Goal: Task Accomplishment & Management: Complete application form

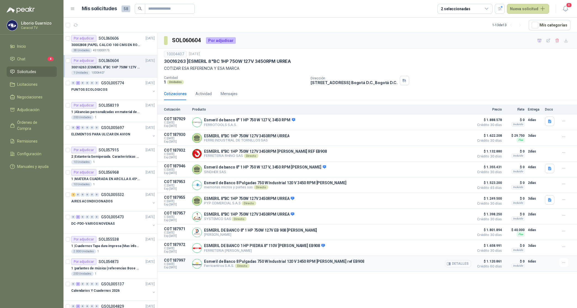
click at [464, 268] on button "Detalles" at bounding box center [458, 263] width 26 height 7
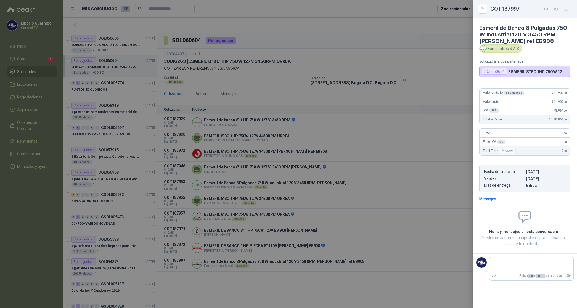
click at [434, 52] on div at bounding box center [288, 154] width 577 height 308
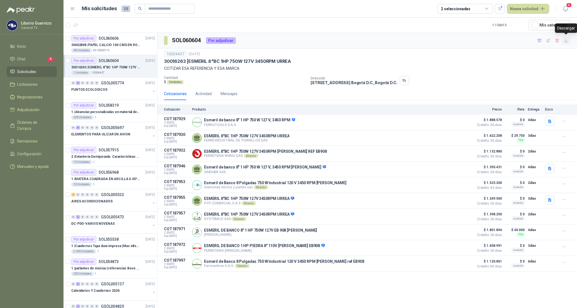
click at [565, 41] on icon "button" at bounding box center [566, 40] width 5 height 5
click at [385, 42] on div "SOL060604 Por adjudicar" at bounding box center [367, 41] width 420 height 16
drag, startPoint x: 538, startPoint y: 39, endPoint x: 534, endPoint y: 41, distance: 4.6
click at [537, 39] on icon "button" at bounding box center [539, 40] width 5 height 5
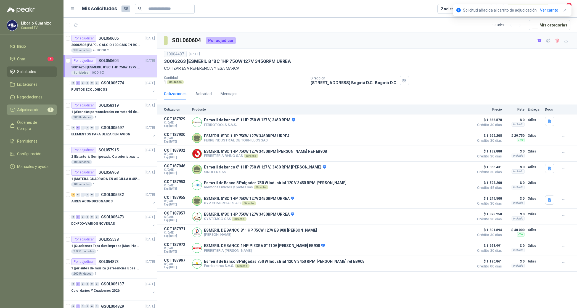
click at [24, 108] on span "Adjudicación" at bounding box center [28, 110] width 22 height 6
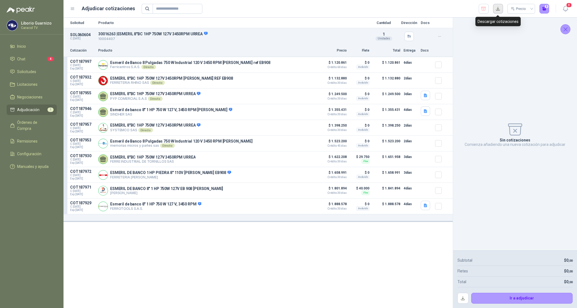
click at [497, 7] on button "button" at bounding box center [498, 9] width 10 height 10
click at [304, 64] on button "Detalles" at bounding box center [303, 64] width 26 height 7
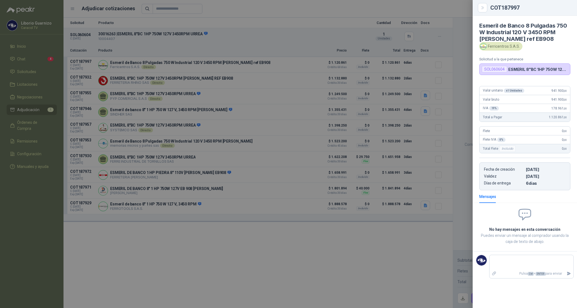
click at [479, 25] on h4 "Esmeril de Banco 8 Pulgadas 750 W Industrial 120 V 3450 RPM [PERSON_NAME] ref E…" at bounding box center [524, 32] width 91 height 20
drag, startPoint x: 479, startPoint y: 25, endPoint x: 522, endPoint y: 36, distance: 44.5
click at [522, 36] on h4 "Esmeril de Banco 8 Pulgadas 750 W Industrial 120 V 3450 RPM [PERSON_NAME] ref E…" at bounding box center [524, 32] width 91 height 20
copy h4 "Esmeril de Banco 8 Pulgadas 750 W Industrial 120 V 3450 RPM [PERSON_NAME] ref E…"
click at [316, 32] on div at bounding box center [288, 154] width 577 height 308
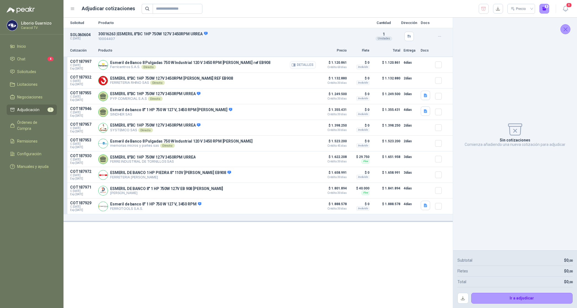
click at [304, 64] on button "Detalles" at bounding box center [303, 64] width 26 height 7
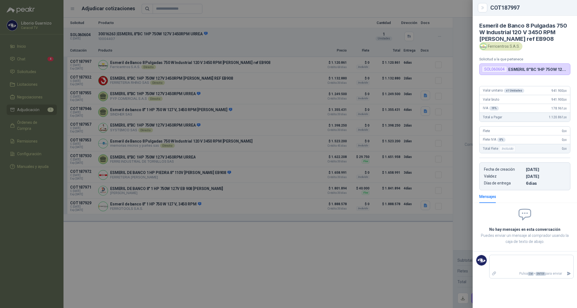
click at [268, 133] on div at bounding box center [288, 154] width 577 height 308
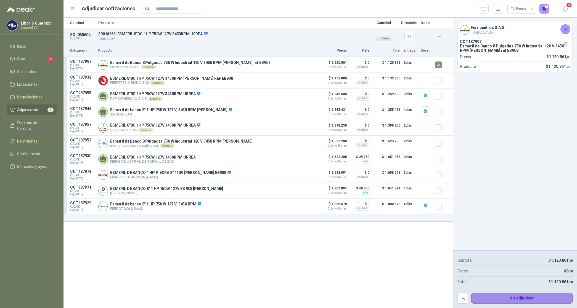
click at [540, 294] on button "Ir a adjudicar" at bounding box center [522, 298] width 102 height 11
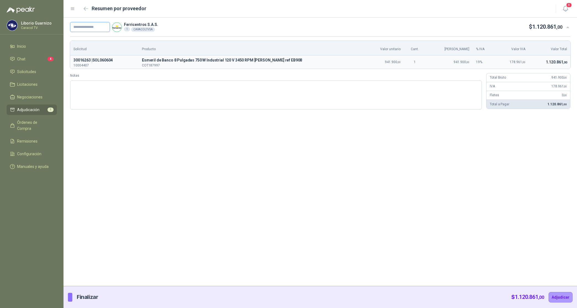
click at [87, 26] on input "text" at bounding box center [90, 27] width 40 height 10
paste input "**********"
type input "**********"
click at [557, 299] on button "Adjudicar" at bounding box center [560, 297] width 24 height 10
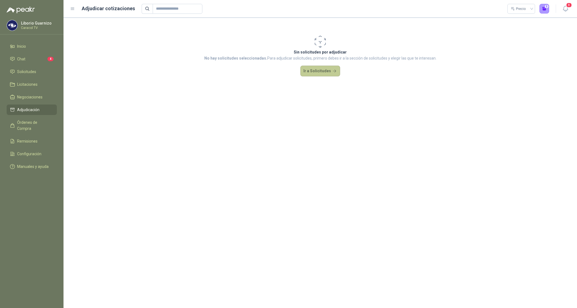
click at [304, 73] on button "Ir a Solicitudes" at bounding box center [320, 71] width 40 height 11
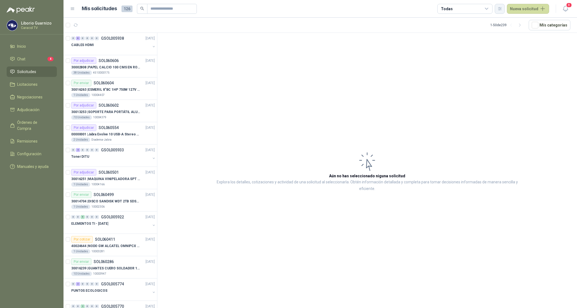
click at [500, 9] on icon "button" at bounding box center [499, 8] width 5 height 5
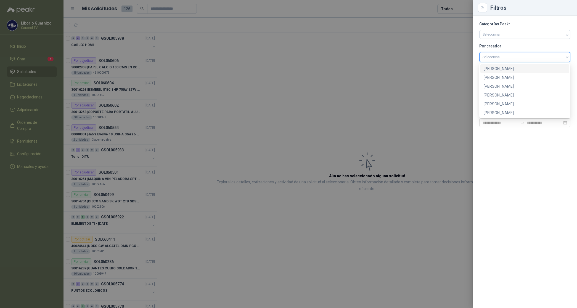
click at [501, 56] on input "search" at bounding box center [524, 56] width 84 height 8
click at [498, 86] on div "[PERSON_NAME]" at bounding box center [525, 86] width 82 height 6
click at [452, 52] on div at bounding box center [288, 154] width 577 height 308
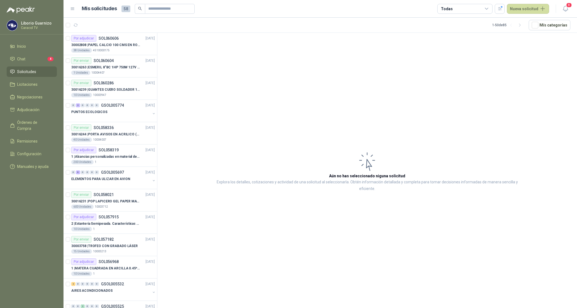
click at [448, 6] on div "Todas" at bounding box center [447, 9] width 12 height 6
click at [460, 36] on ul "Todas 2 Por cotizar 23 Por adjudicar 33 Por enviar 0 En tránsito 0 Entregado Re…" at bounding box center [466, 51] width 55 height 73
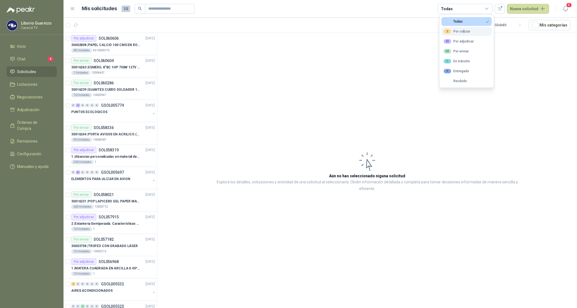
click at [463, 32] on div "2 Por cotizar" at bounding box center [457, 31] width 26 height 4
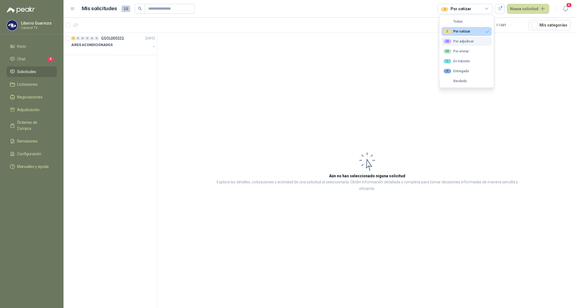
drag, startPoint x: 463, startPoint y: 32, endPoint x: 462, endPoint y: 43, distance: 11.3
click at [462, 43] on div "23 Por adjudicar" at bounding box center [459, 41] width 30 height 4
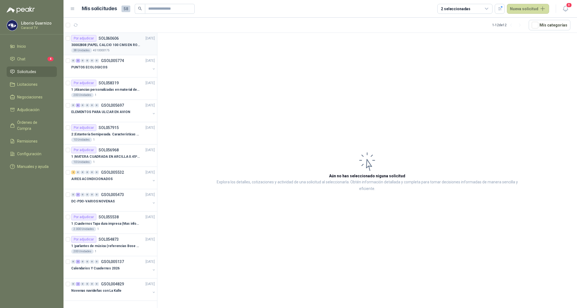
click at [127, 45] on p "30002808 | PAPEL CALCIO 100 CMS EN ROLLO DE 100 GR" at bounding box center [105, 45] width 69 height 5
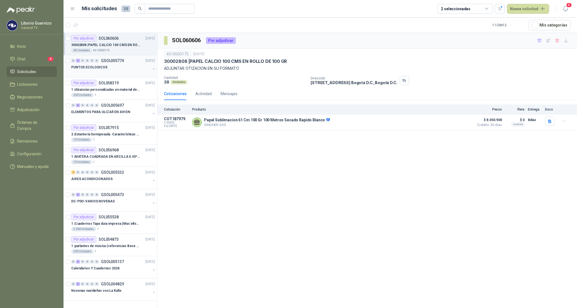
click at [99, 67] on p "PUNTOS ECOLOGICOS" at bounding box center [89, 67] width 36 height 5
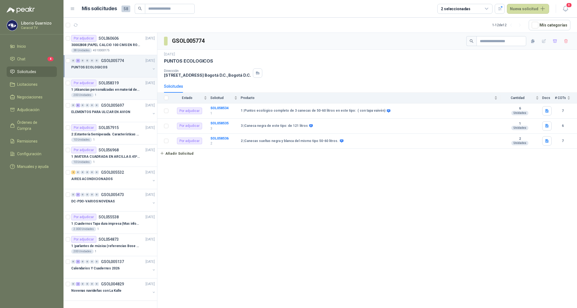
click at [107, 86] on div "Por adjudicar SOL058319" at bounding box center [94, 83] width 47 height 7
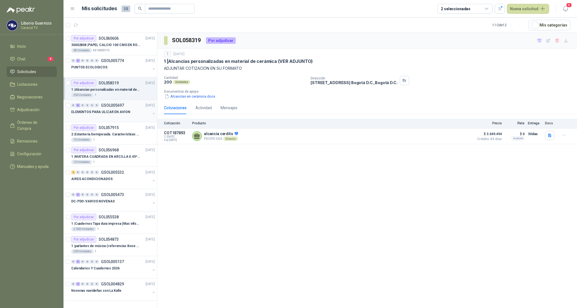
click at [111, 113] on p "ELEMENTOS PARA ULIZAR EN AVION" at bounding box center [100, 112] width 59 height 5
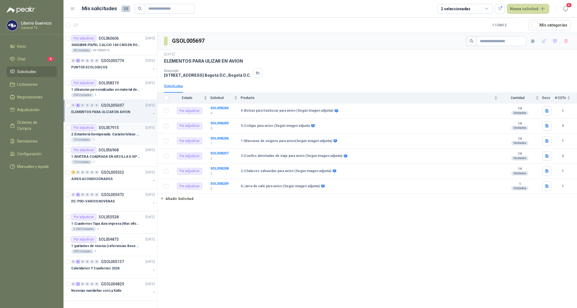
click at [112, 133] on p "2 | Estantería Semipesada. Características en el adjunto" at bounding box center [105, 134] width 69 height 5
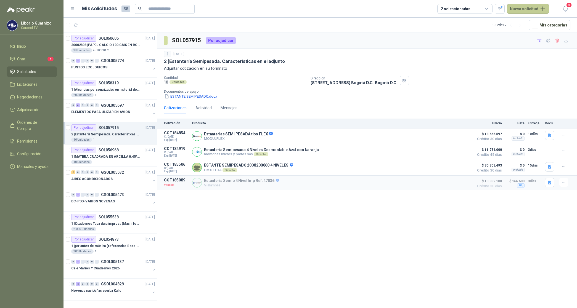
click at [526, 10] on button "Nueva solicitud" at bounding box center [528, 9] width 42 height 10
click at [528, 22] on link "Solicitud" at bounding box center [534, 22] width 47 height 10
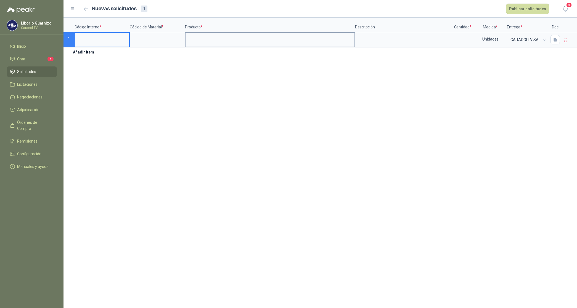
click at [208, 43] on input at bounding box center [269, 38] width 169 height 11
click at [88, 39] on input at bounding box center [102, 38] width 54 height 11
click at [139, 41] on input at bounding box center [157, 38] width 54 height 11
click at [460, 38] on input at bounding box center [462, 38] width 21 height 11
type input "***"
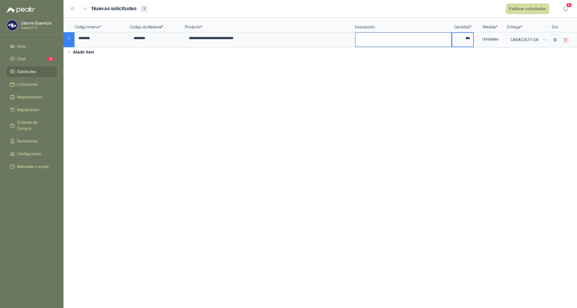
drag, startPoint x: 386, startPoint y: 35, endPoint x: 387, endPoint y: 38, distance: 3.1
click at [386, 35] on textarea at bounding box center [402, 39] width 95 height 13
click at [291, 38] on input "**********" at bounding box center [269, 38] width 169 height 11
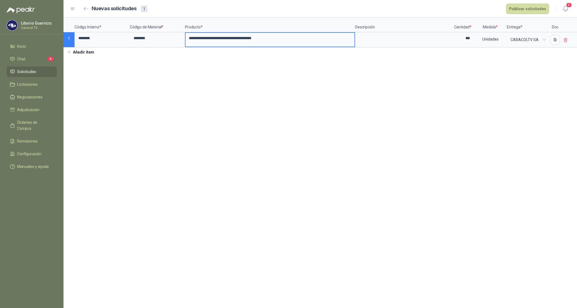
click at [257, 39] on input "**********" at bounding box center [269, 38] width 169 height 11
type input "**********"
click at [533, 10] on button "Publicar solicitudes" at bounding box center [527, 9] width 43 height 10
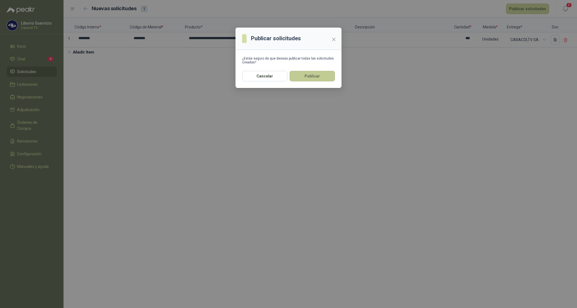
click at [326, 75] on button "Publicar" at bounding box center [312, 76] width 45 height 10
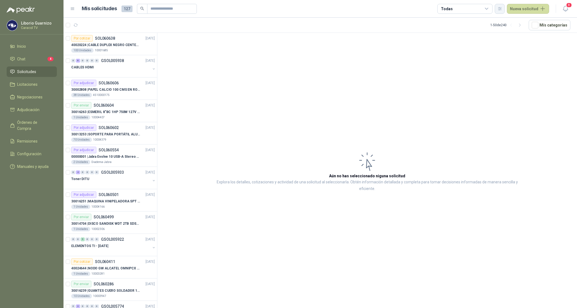
click at [502, 10] on icon "button" at bounding box center [499, 8] width 5 height 5
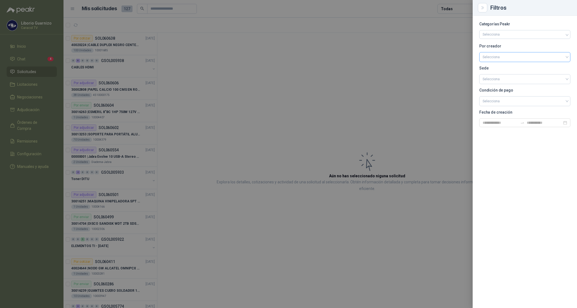
click at [493, 56] on input "search" at bounding box center [524, 56] width 84 height 8
click at [497, 83] on div "[PERSON_NAME]" at bounding box center [525, 86] width 82 height 6
click at [456, 8] on div at bounding box center [288, 154] width 577 height 308
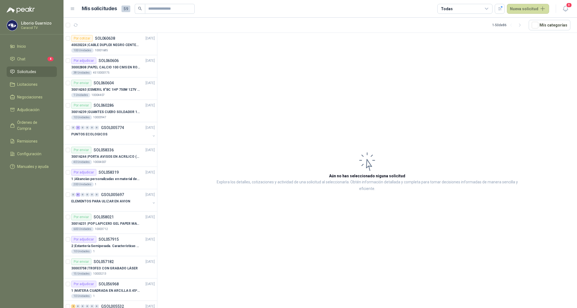
click at [456, 9] on div "Todas" at bounding box center [464, 9] width 55 height 10
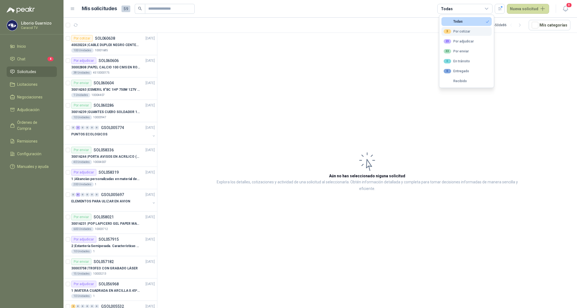
click at [458, 30] on button "3 Por cotizar" at bounding box center [466, 31] width 50 height 9
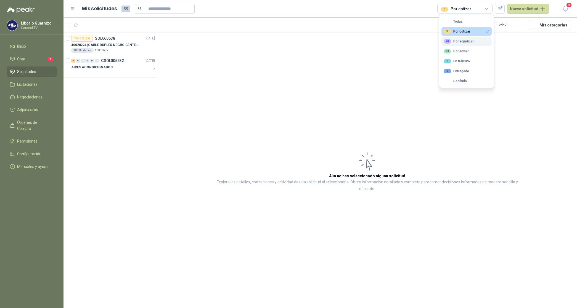
click at [469, 43] on div "23 Por adjudicar" at bounding box center [459, 41] width 30 height 4
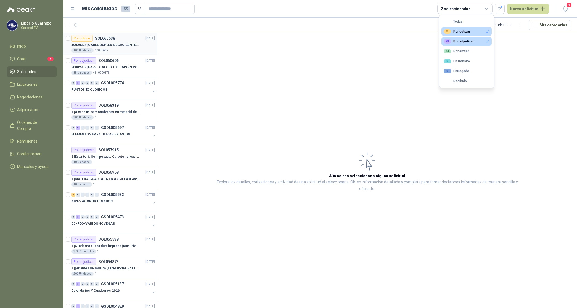
click at [105, 43] on p "40020224 | CABLE DUPLEX NEGRO CENTELSA 2X12 (COLOR NEGRO)" at bounding box center [105, 45] width 69 height 5
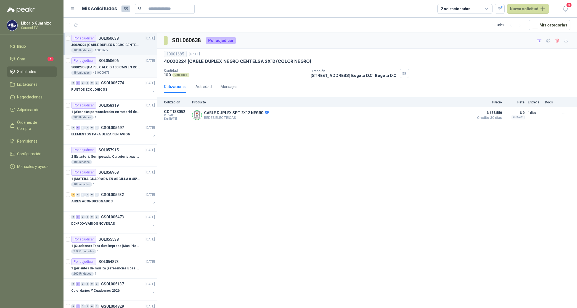
click at [97, 68] on p "30002808 | PAPEL CALCIO 100 CMS EN ROLLO DE 100 GR" at bounding box center [105, 67] width 69 height 5
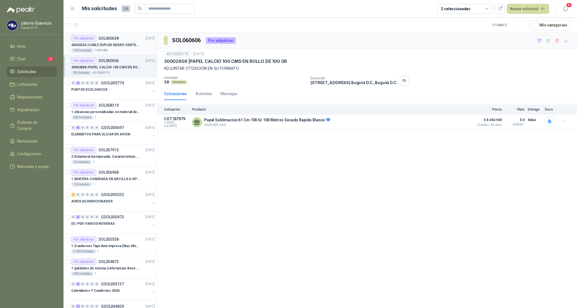
click at [115, 42] on div "40020224 | CABLE DUPLEX NEGRO CENTELSA 2X12 (COLOR NEGRO)" at bounding box center [113, 45] width 84 height 7
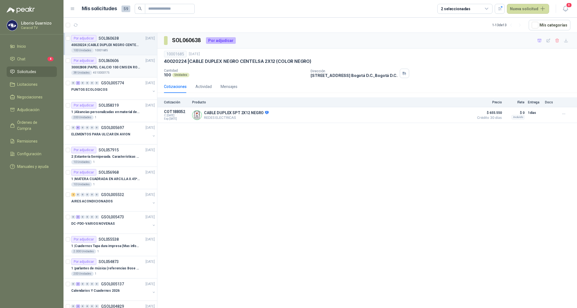
click at [104, 68] on p "30002808 | PAPEL CALCIO 100 CMS EN ROLLO DE 100 GR" at bounding box center [105, 67] width 69 height 5
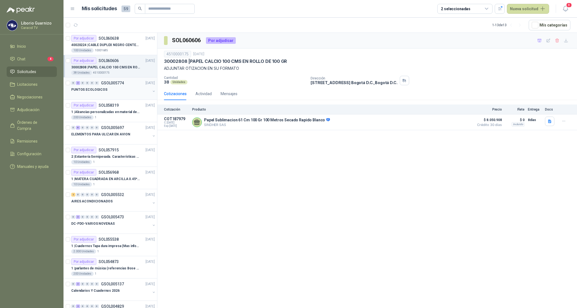
click at [108, 91] on div "PUNTOS ECOLOGICOS" at bounding box center [110, 89] width 79 height 7
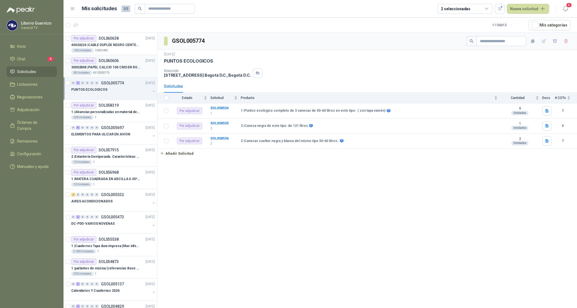
click at [123, 67] on p "30002808 | PAPEL CALCIO 100 CMS EN ROLLO DE 100 GR" at bounding box center [105, 67] width 69 height 5
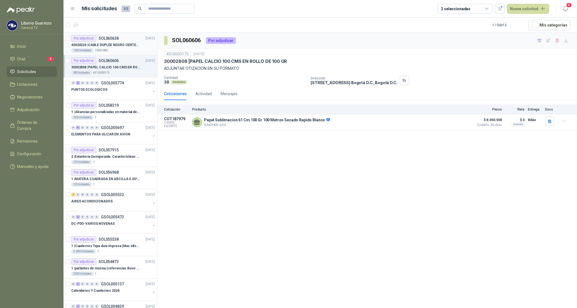
click at [124, 44] on p "40020224 | CABLE DUPLEX NEGRO CENTELSA 2X12 (COLOR NEGRO)" at bounding box center [105, 45] width 69 height 5
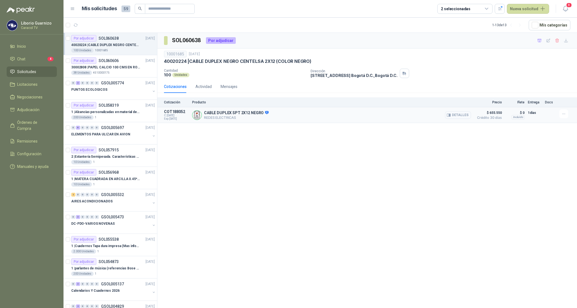
click at [462, 118] on button "Detalles" at bounding box center [458, 115] width 26 height 7
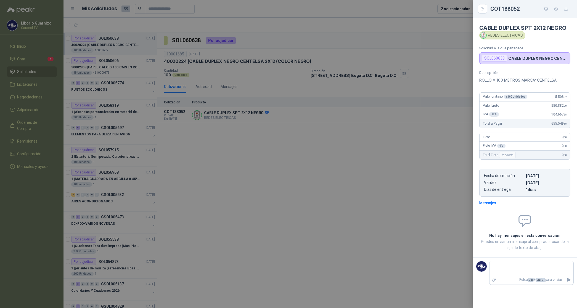
click at [412, 63] on div at bounding box center [288, 154] width 577 height 308
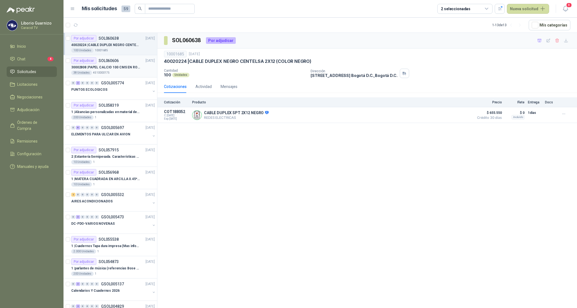
click at [93, 69] on p "30002808 | PAPEL CALCIO 100 CMS EN ROLLO DE 100 GR" at bounding box center [105, 67] width 69 height 5
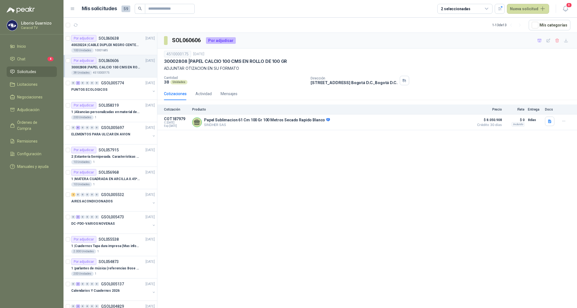
click at [110, 47] on p "40020224 | CABLE DUPLEX NEGRO CENTELSA 2X12 (COLOR NEGRO)" at bounding box center [105, 45] width 69 height 5
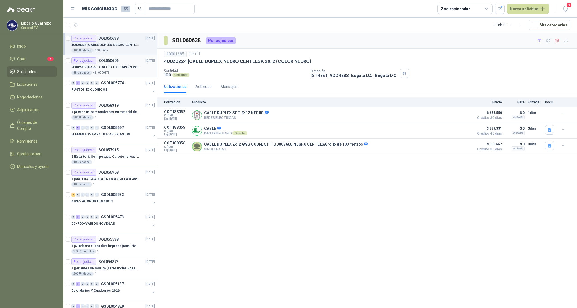
click at [105, 71] on p "4510000175" at bounding box center [101, 73] width 17 height 4
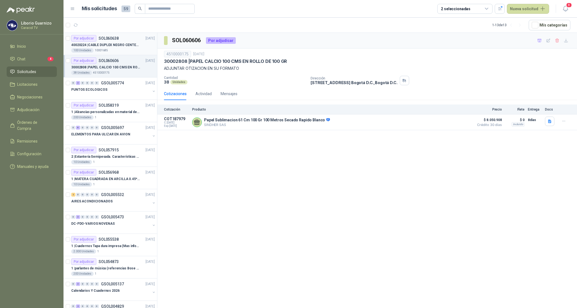
click at [107, 46] on p "40020224 | CABLE DUPLEX NEGRO CENTELSA 2X12 (COLOR NEGRO)" at bounding box center [105, 45] width 69 height 5
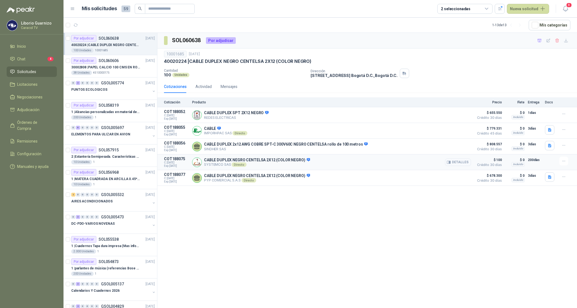
click at [453, 165] on button "Detalles" at bounding box center [458, 162] width 26 height 7
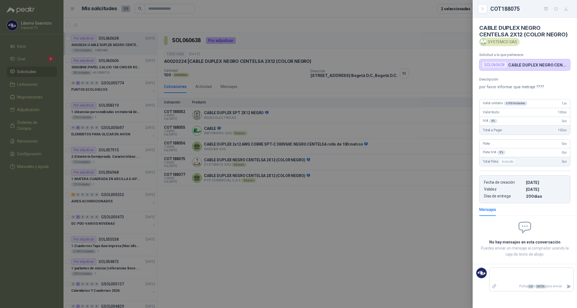
click at [317, 113] on div at bounding box center [288, 154] width 577 height 308
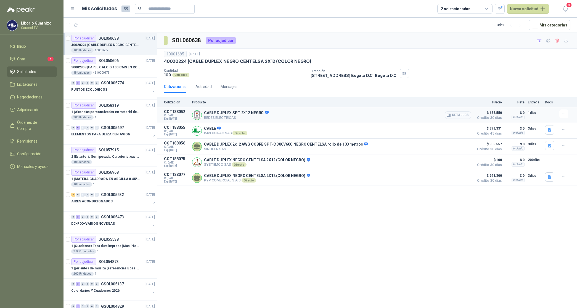
click at [460, 116] on button "Detalles" at bounding box center [458, 115] width 26 height 7
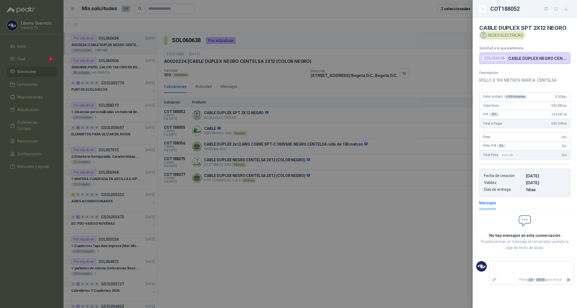
click at [260, 62] on div at bounding box center [288, 154] width 577 height 308
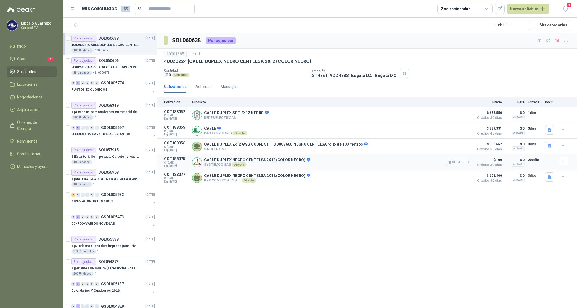
click at [458, 164] on button "Detalles" at bounding box center [458, 162] width 26 height 7
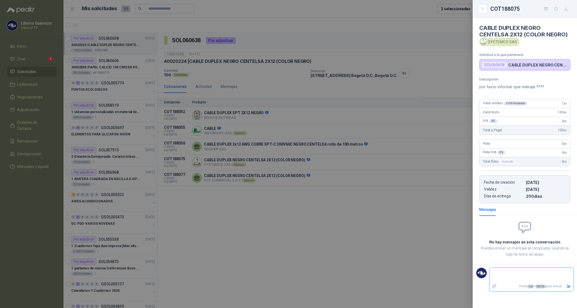
click at [507, 275] on textarea at bounding box center [531, 275] width 84 height 13
type textarea "*"
type textarea "**"
type textarea "***"
type textarea "****"
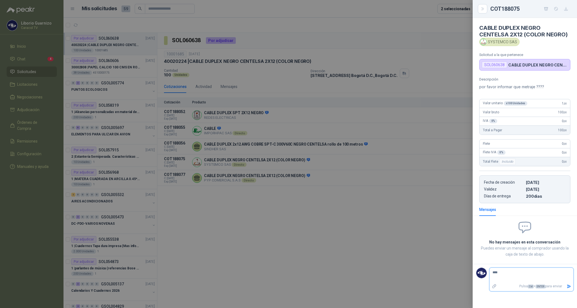
type textarea "*****"
type textarea "******"
type textarea "********"
type textarea "*********"
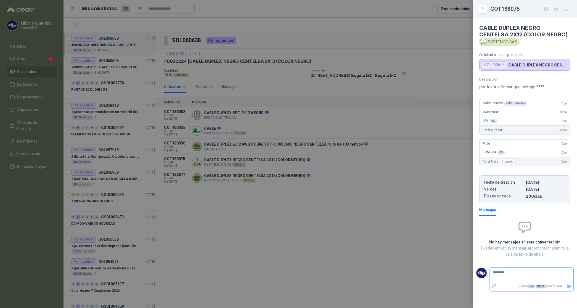
type textarea "**********"
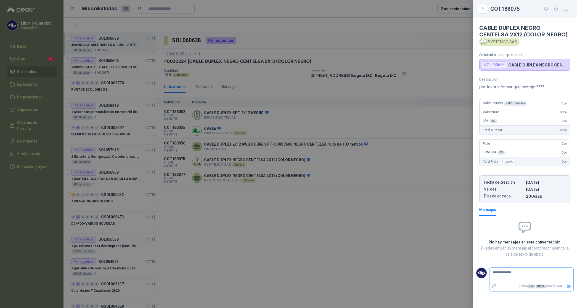
type textarea "**********"
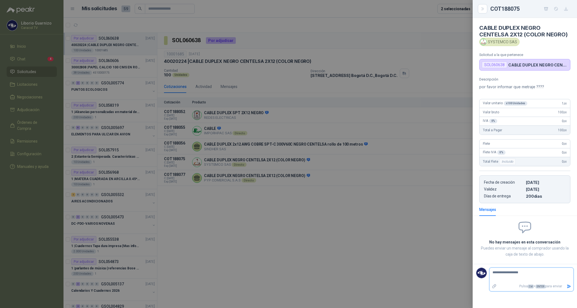
type textarea "**********"
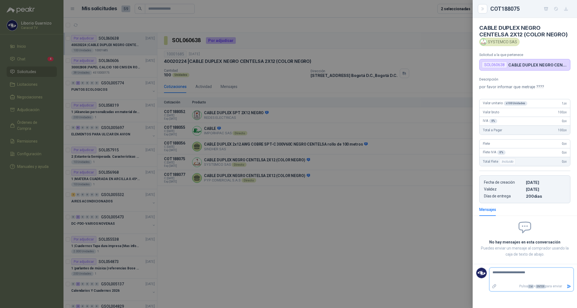
type textarea "**********"
click at [567, 289] on icon "Enviar" at bounding box center [568, 286] width 5 height 5
click at [354, 251] on div at bounding box center [288, 154] width 577 height 308
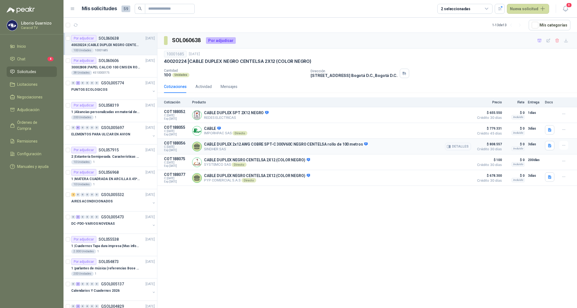
click at [459, 147] on button "Detalles" at bounding box center [458, 146] width 26 height 7
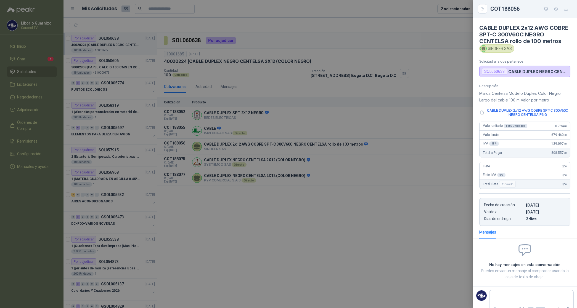
click at [378, 115] on div at bounding box center [288, 154] width 577 height 308
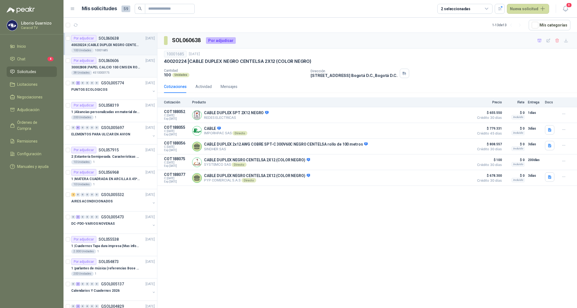
click at [119, 68] on p "30002808 | PAPEL CALCIO 100 CMS EN ROLLO DE 100 GR" at bounding box center [105, 67] width 69 height 5
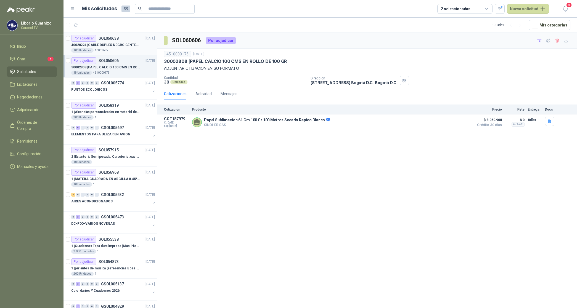
click at [120, 46] on p "40020224 | CABLE DUPLEX NEGRO CENTELSA 2X12 (COLOR NEGRO)" at bounding box center [105, 45] width 69 height 5
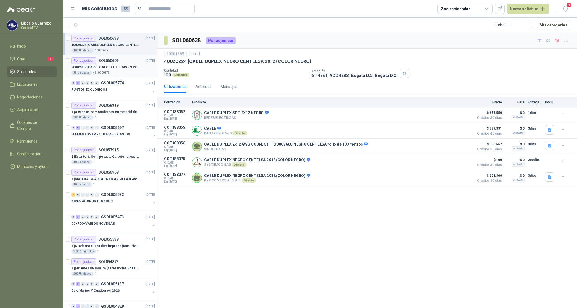
click at [124, 65] on p "30002808 | PAPEL CALCIO 100 CMS EN ROLLO DE 100 GR" at bounding box center [105, 67] width 69 height 5
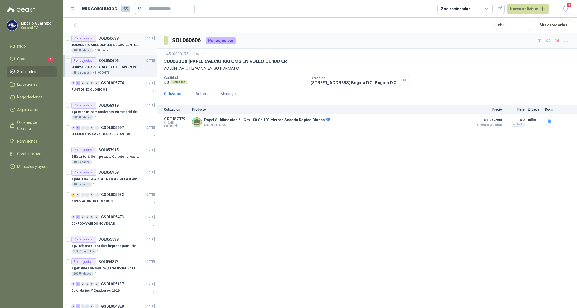
click at [125, 45] on p "40020224 | CABLE DUPLEX NEGRO CENTELSA 2X12 (COLOR NEGRO)" at bounding box center [105, 45] width 69 height 5
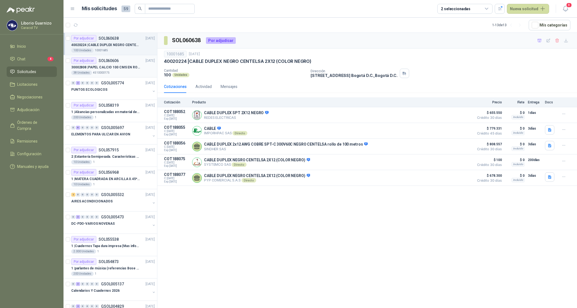
click at [119, 68] on p "30002808 | PAPEL CALCIO 100 CMS EN ROLLO DE 100 GR" at bounding box center [105, 67] width 69 height 5
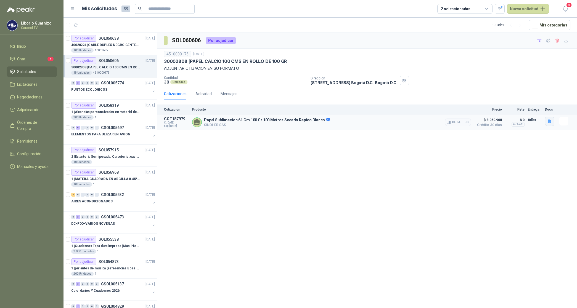
click at [552, 121] on button "button" at bounding box center [549, 121] width 9 height 9
click at [505, 110] on button "Papel Sublimacion 61 Cm 100 Gr 100 Metros Secado Rapido Blanco.PNG" at bounding box center [489, 110] width 124 height 6
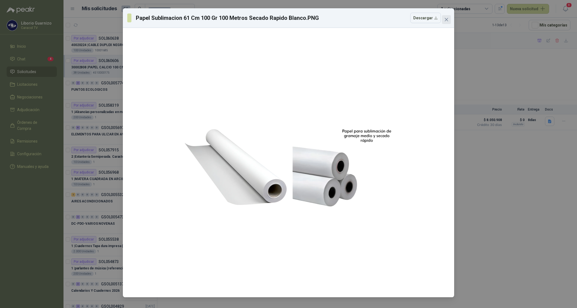
drag, startPoint x: 447, startPoint y: 17, endPoint x: 452, endPoint y: 19, distance: 5.1
click at [449, 18] on button "Close" at bounding box center [446, 19] width 9 height 9
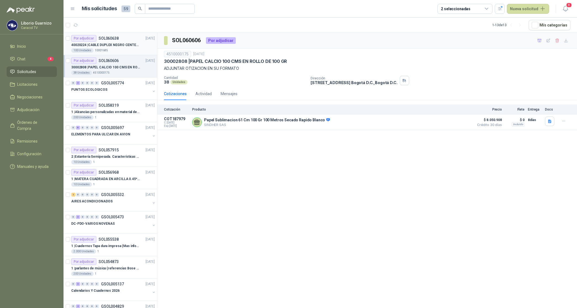
click at [111, 41] on div "Por adjudicar SOL060638" at bounding box center [94, 38] width 47 height 7
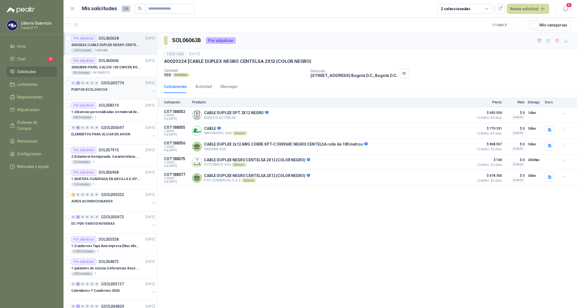
click at [100, 89] on p "PUNTOS ECOLOGICOS" at bounding box center [89, 89] width 36 height 5
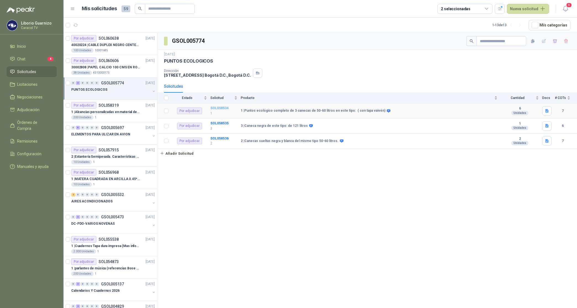
click at [221, 110] on b "SOL058534" at bounding box center [219, 108] width 18 height 4
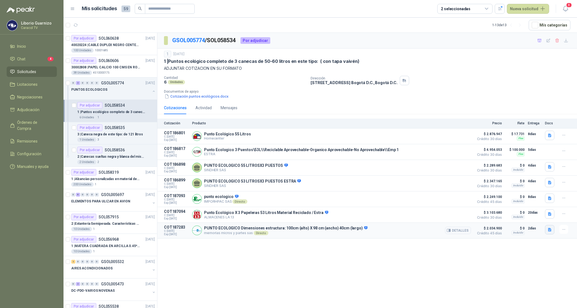
click at [549, 232] on icon "button" at bounding box center [549, 230] width 3 height 4
click at [529, 220] on button "PUNTO ECOLOGICO.pdf" at bounding box center [528, 221] width 46 height 6
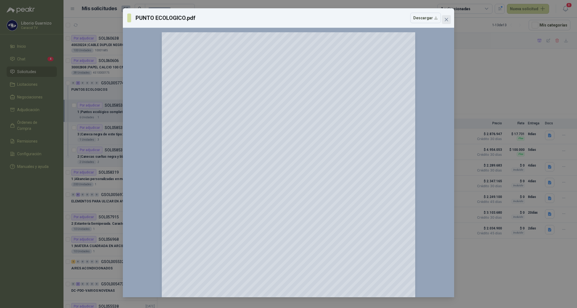
click at [445, 19] on icon "close" at bounding box center [446, 19] width 4 height 4
